Goal: Information Seeking & Learning: Learn about a topic

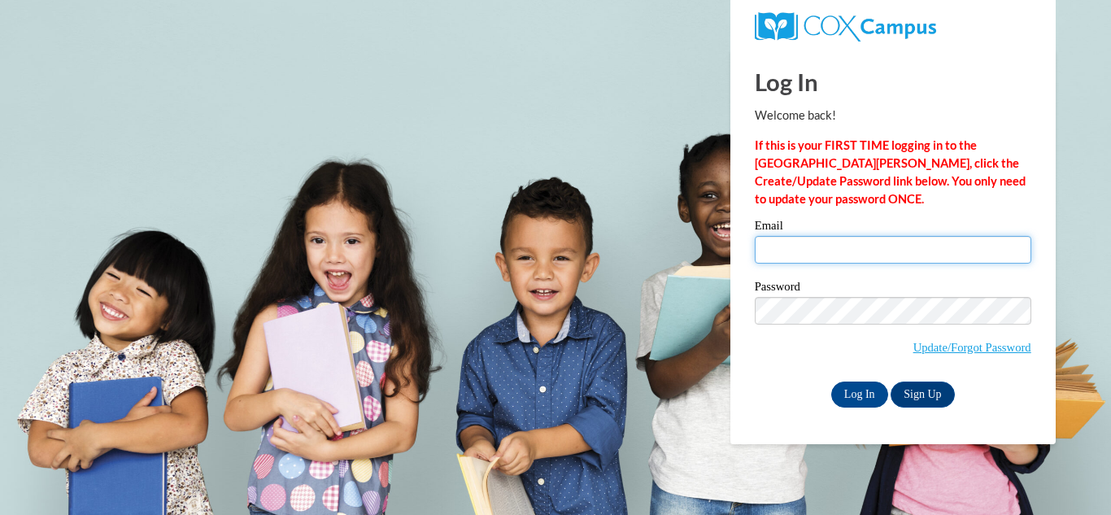
click at [849, 253] on input "Email" at bounding box center [893, 250] width 277 height 28
type input "charmann0420@gmail.com"
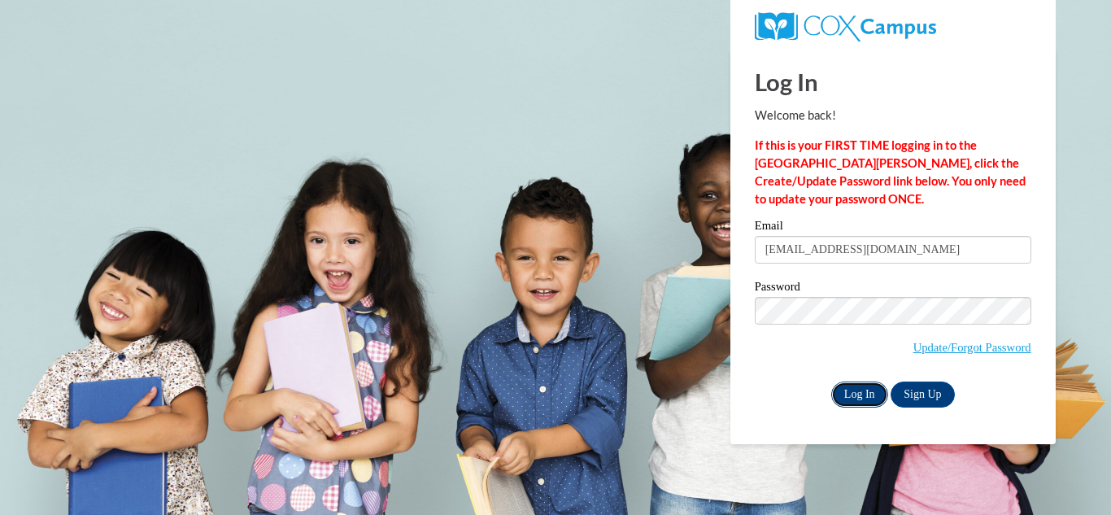
click at [857, 388] on input "Log In" at bounding box center [859, 395] width 57 height 26
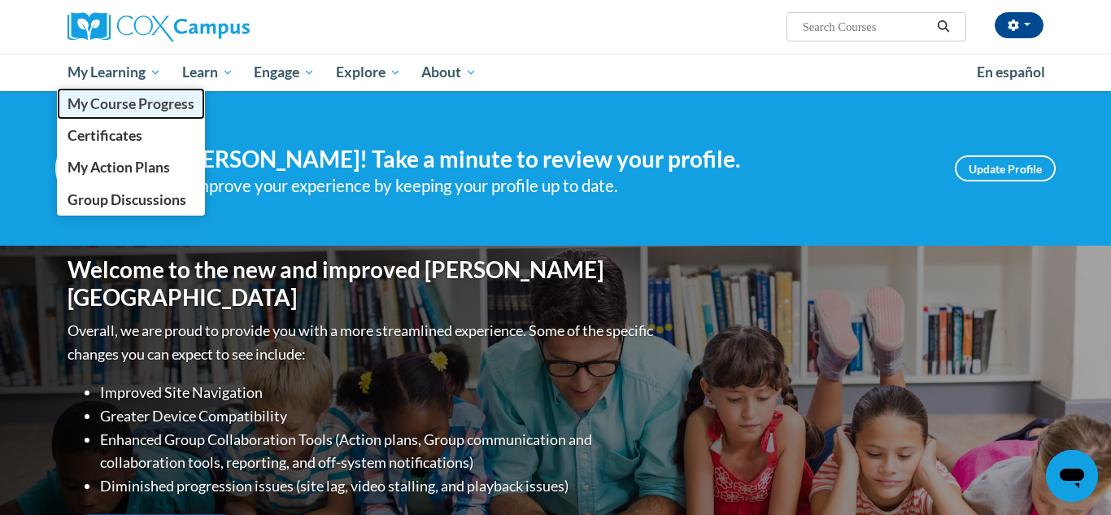
click at [138, 102] on span "My Course Progress" at bounding box center [131, 103] width 127 height 17
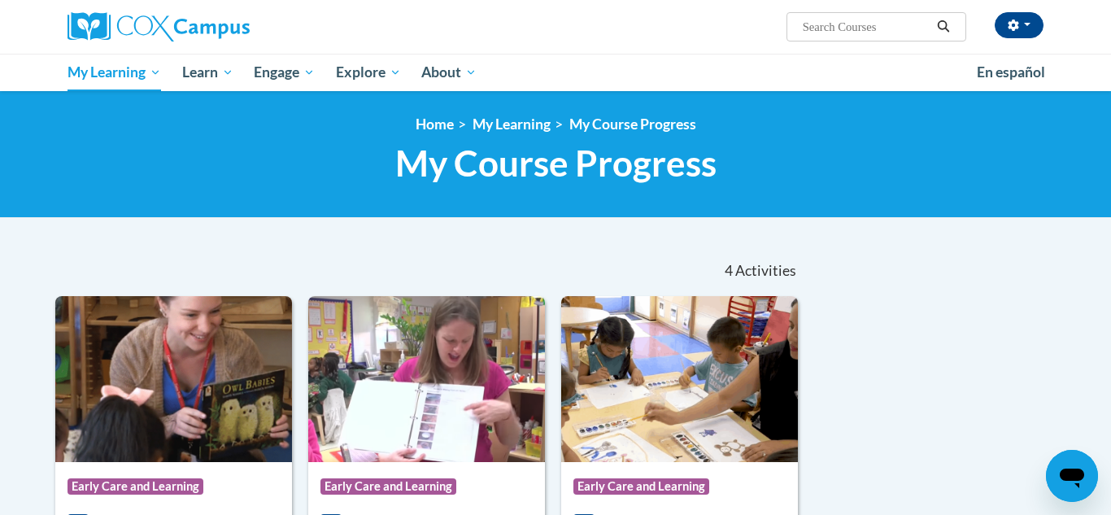
click at [868, 32] on input "Search..." at bounding box center [866, 27] width 130 height 20
type input "build my brain"
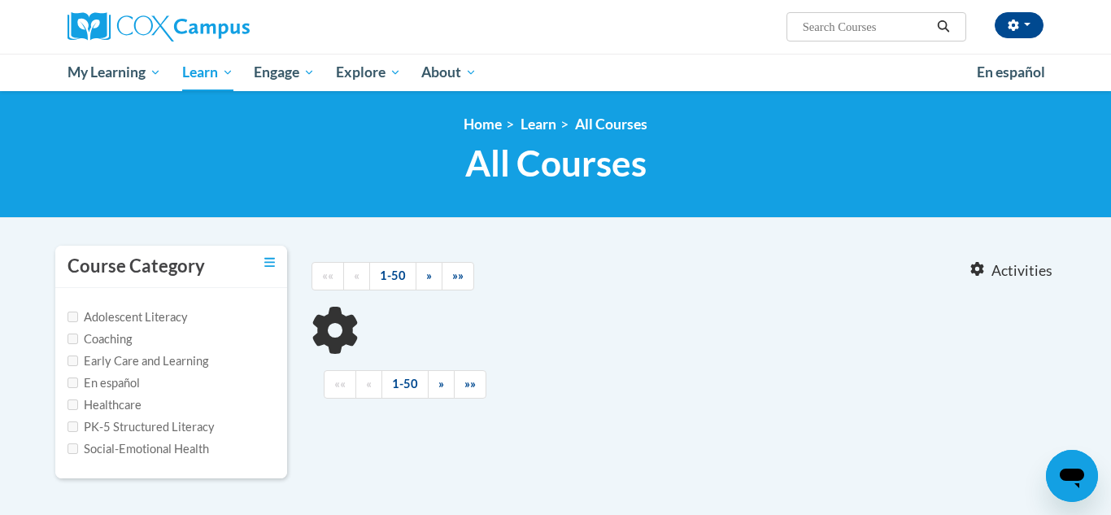
type input "build my brain"
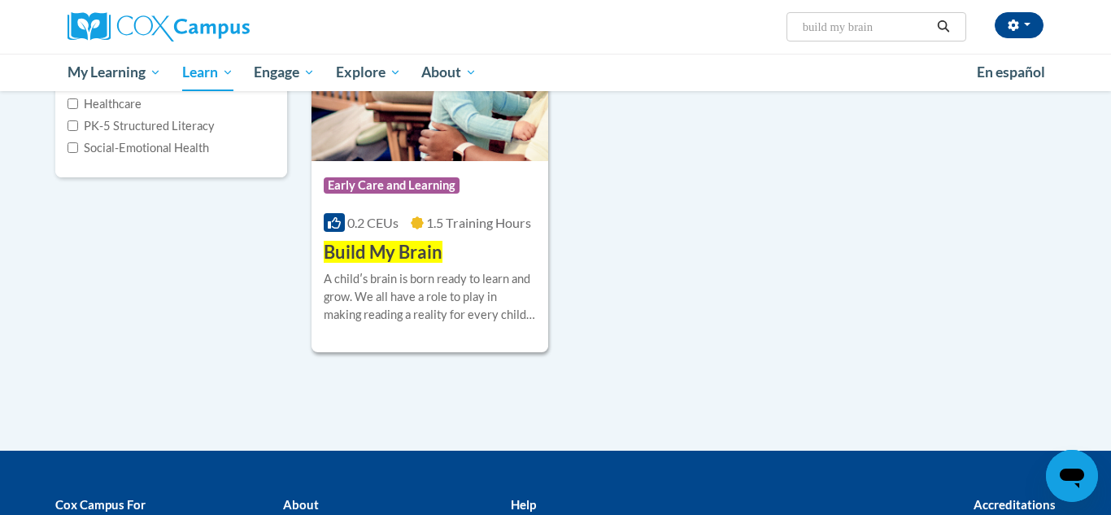
scroll to position [306, 0]
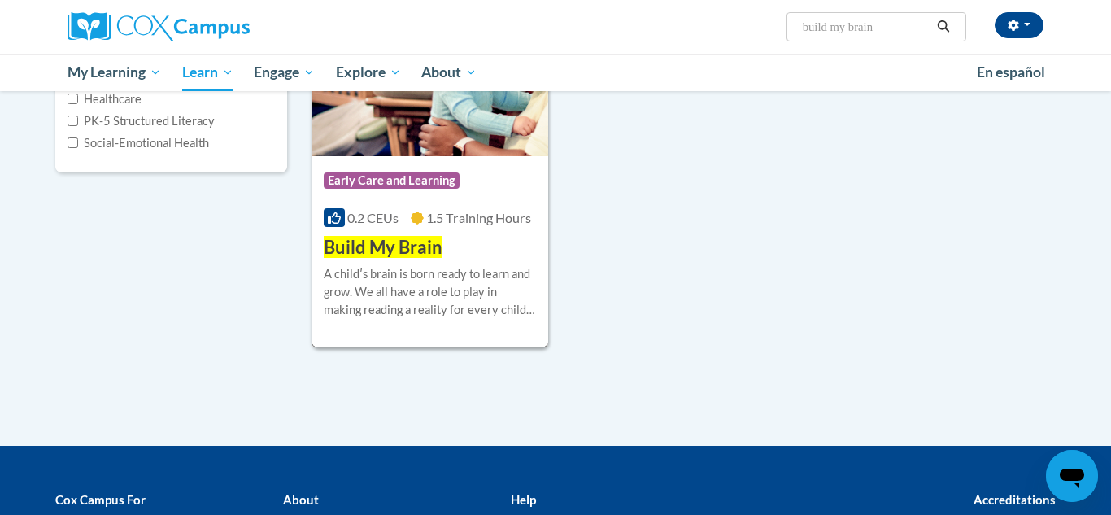
click at [452, 263] on div "More Info Enroll A childʹs brain is born ready to learn and grow. We all have a…" at bounding box center [430, 301] width 237 height 83
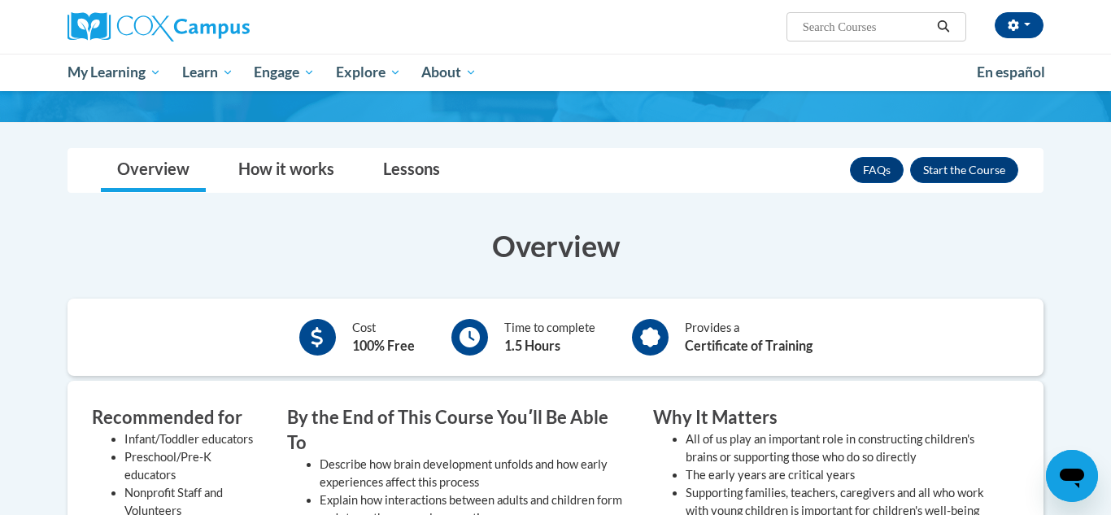
scroll to position [182, 0]
